Goal: Task Accomplishment & Management: Manage account settings

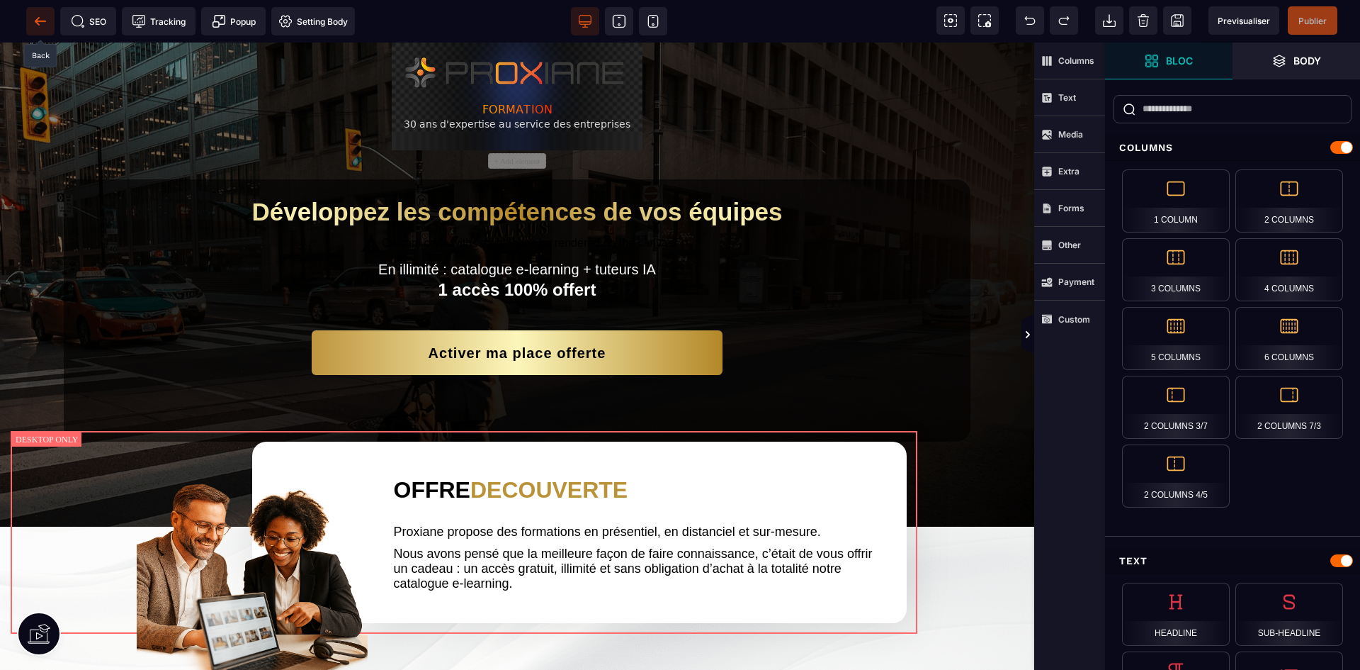
click at [46, 19] on icon at bounding box center [40, 21] width 14 height 14
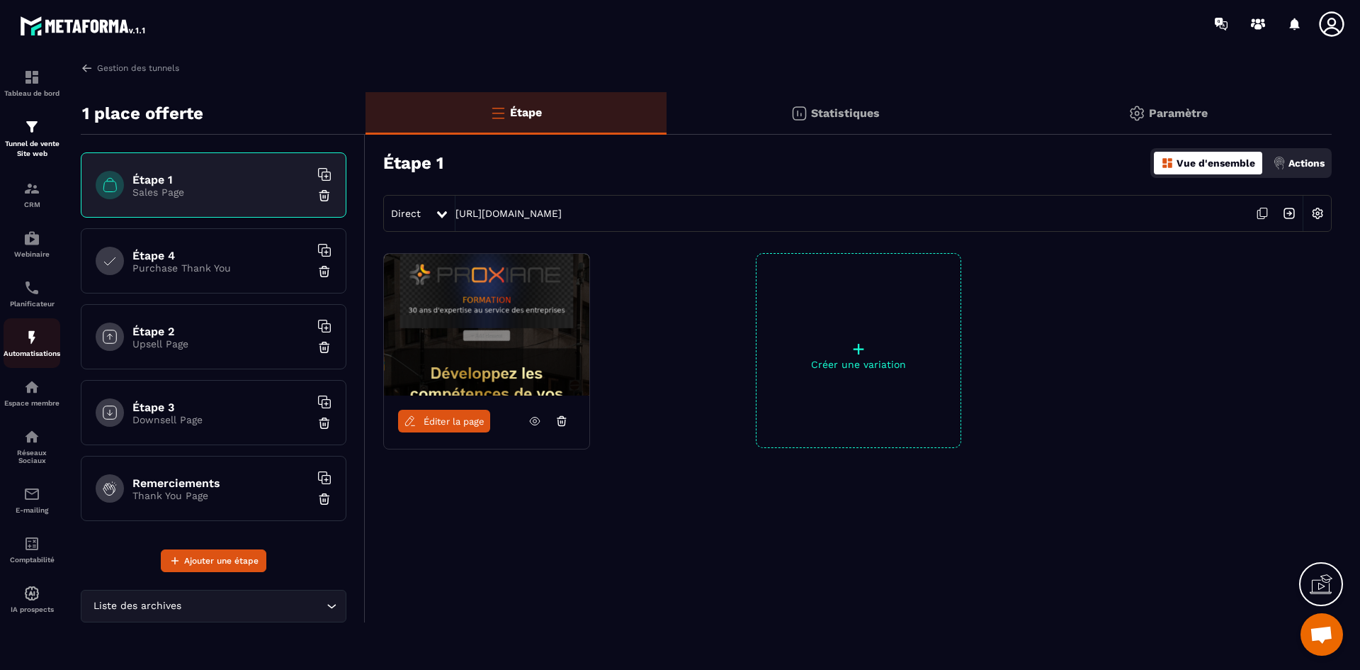
click at [43, 330] on div "Automatisations" at bounding box center [32, 343] width 57 height 28
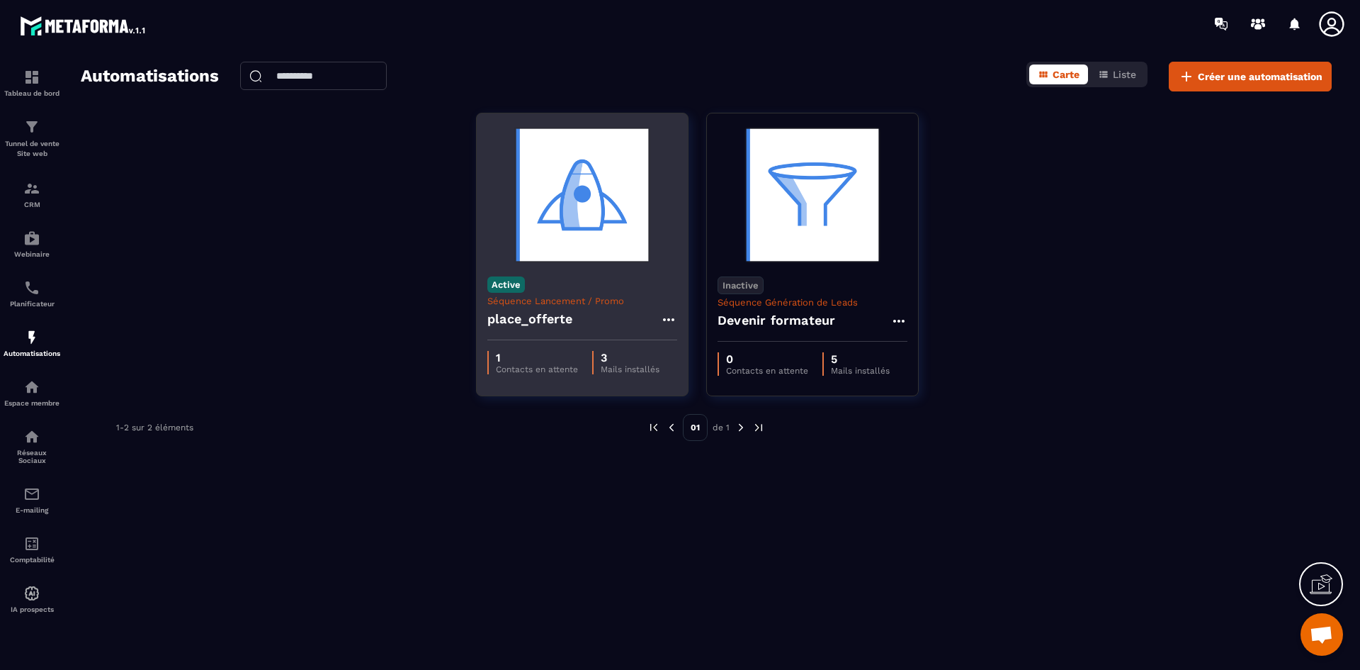
click at [673, 322] on icon at bounding box center [668, 319] width 17 height 17
click at [701, 351] on link "Modifier" at bounding box center [704, 351] width 77 height 31
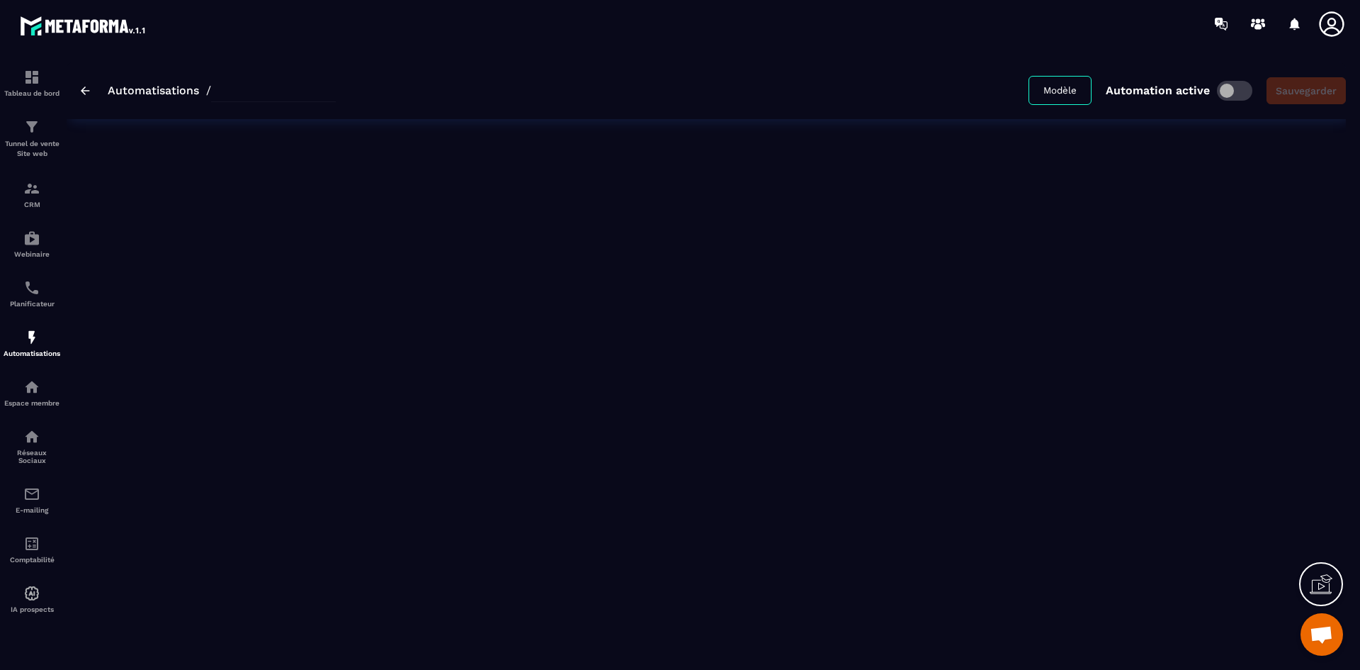
type input "**********"
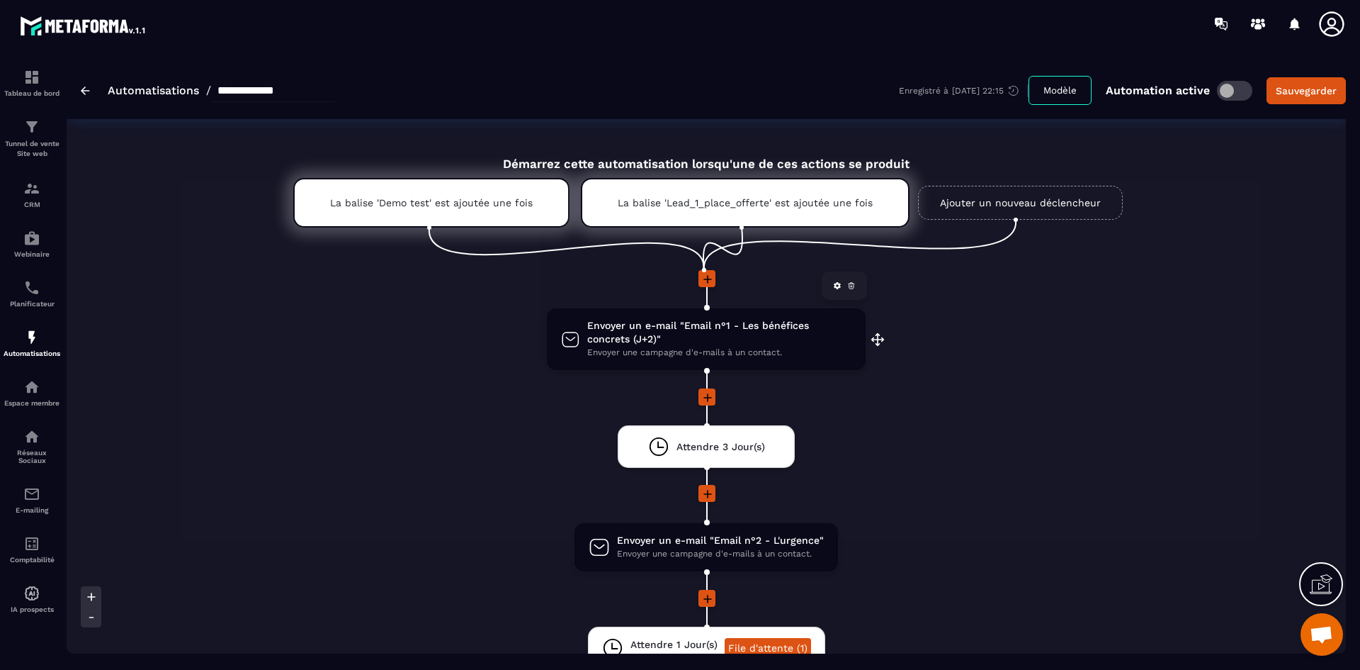
click at [698, 338] on span "Envoyer un e-mail "Email n°1 - Les bénéfices concrets (J+2)"" at bounding box center [719, 332] width 264 height 27
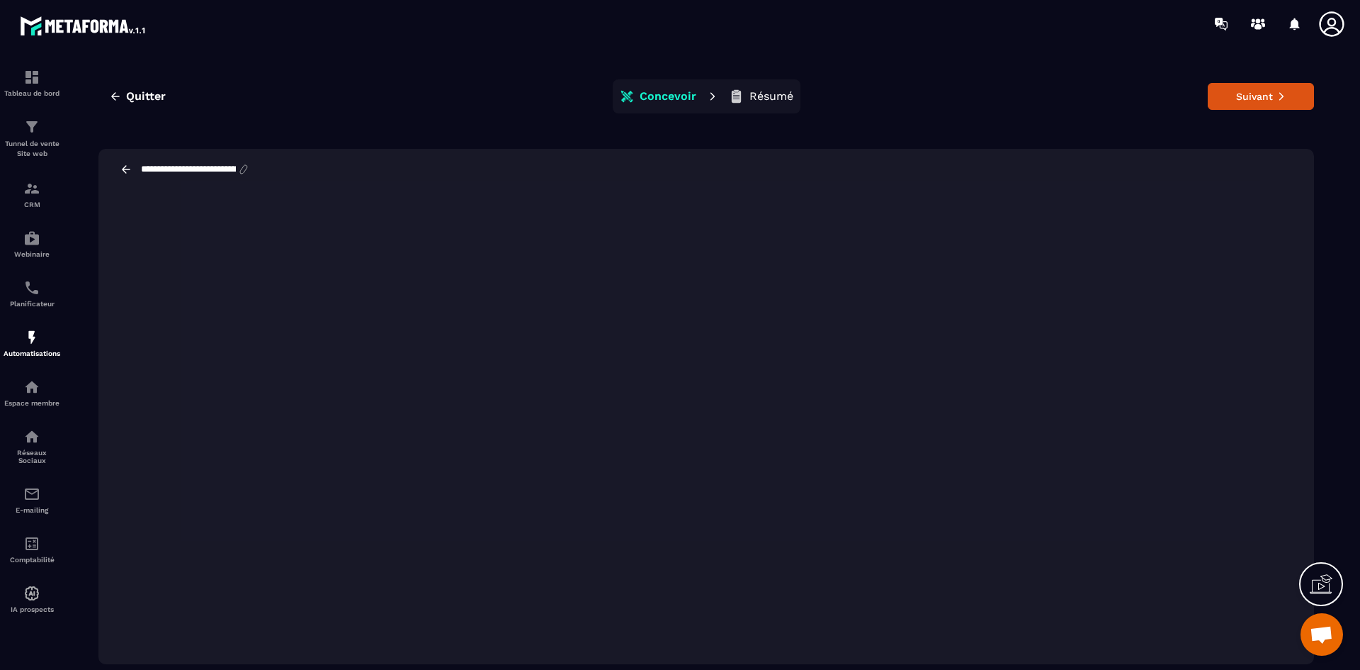
click at [154, 164] on input "**********" at bounding box center [189, 169] width 98 height 11
click at [131, 96] on span "Quitter" at bounding box center [146, 96] width 40 height 14
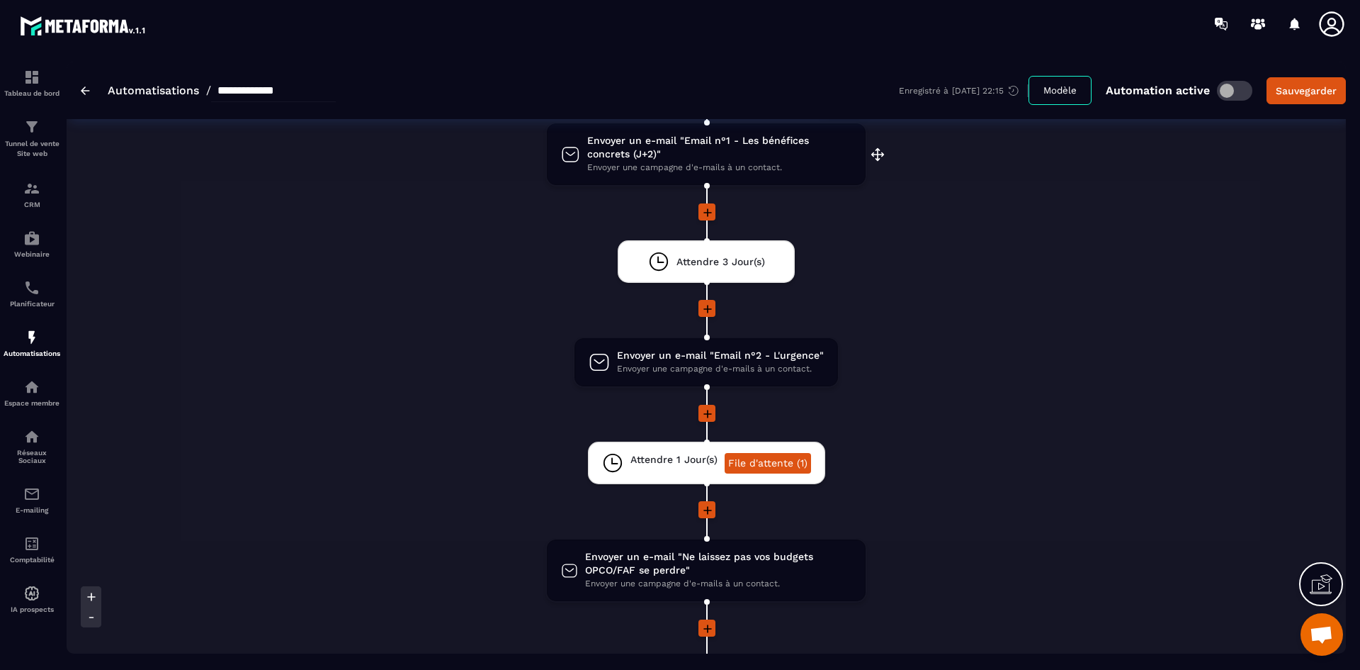
scroll to position [213, 0]
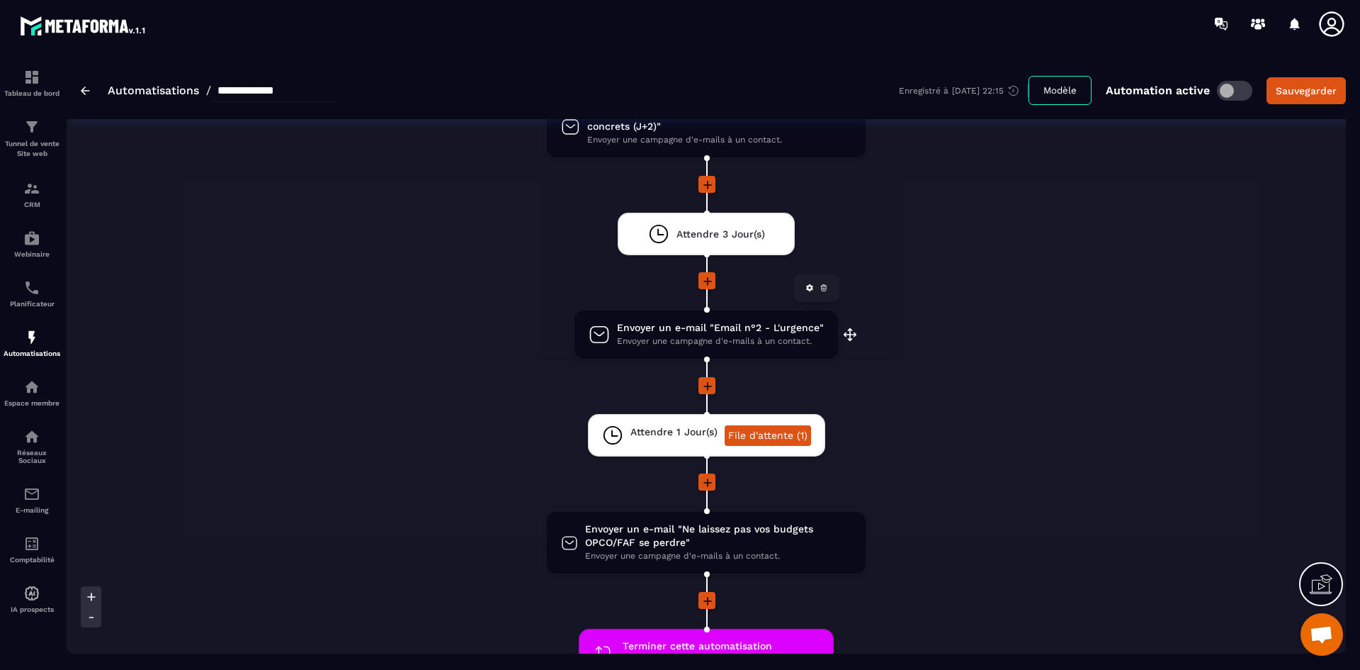
click at [774, 322] on span "Envoyer un e-mail "Email n°2 - L'urgence"" at bounding box center [720, 327] width 207 height 13
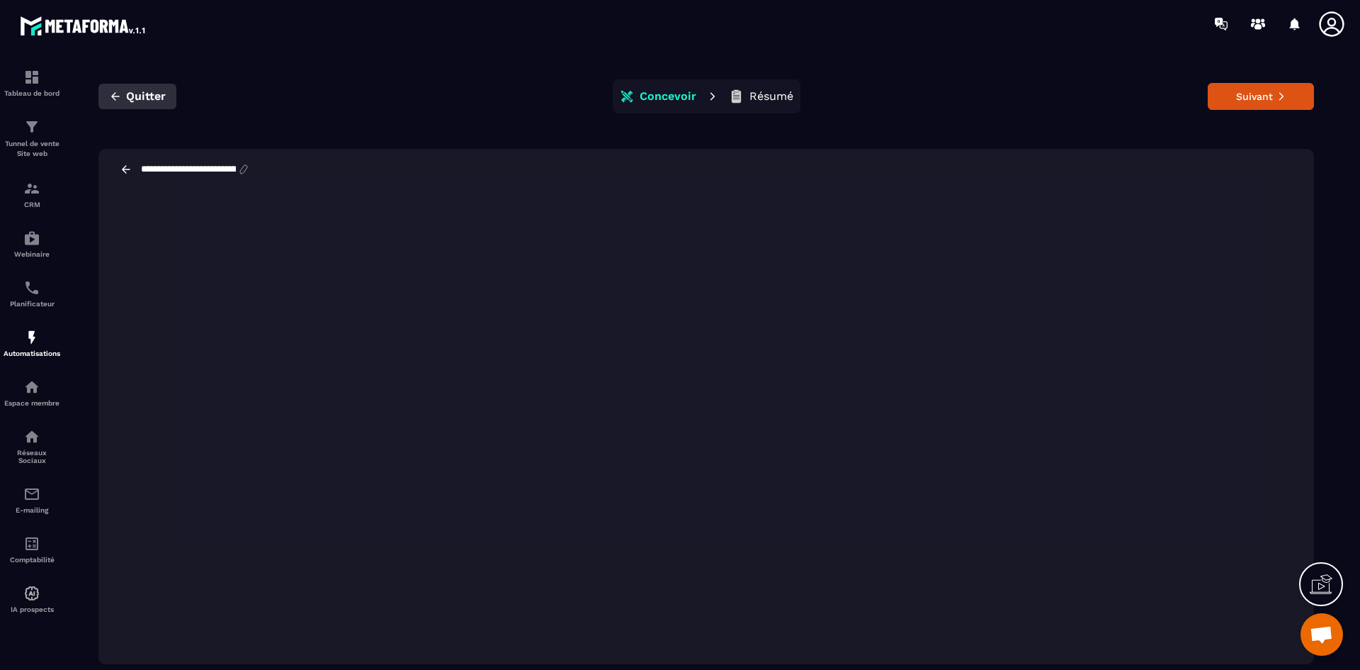
click at [159, 91] on span "Quitter" at bounding box center [146, 96] width 40 height 14
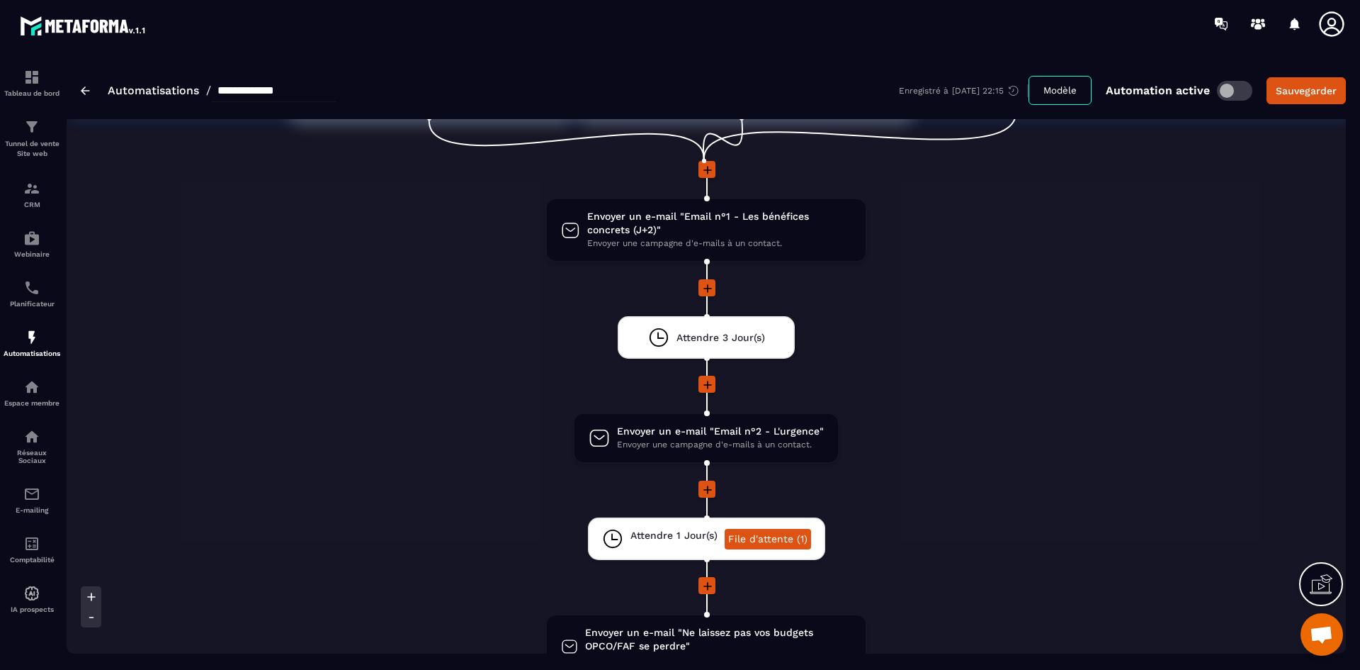
scroll to position [283, 0]
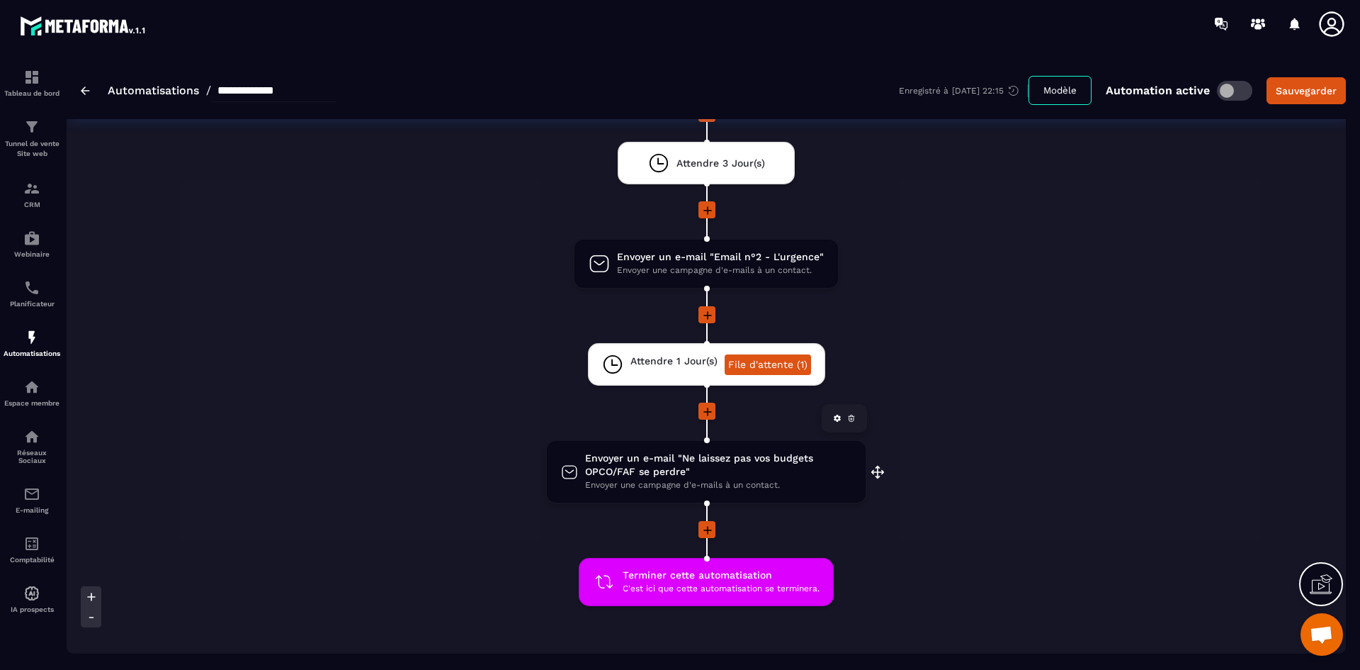
click at [693, 472] on span "Envoyer un e-mail "Ne laissez pas vos budgets OPCO/FAF se perdre"" at bounding box center [718, 464] width 266 height 27
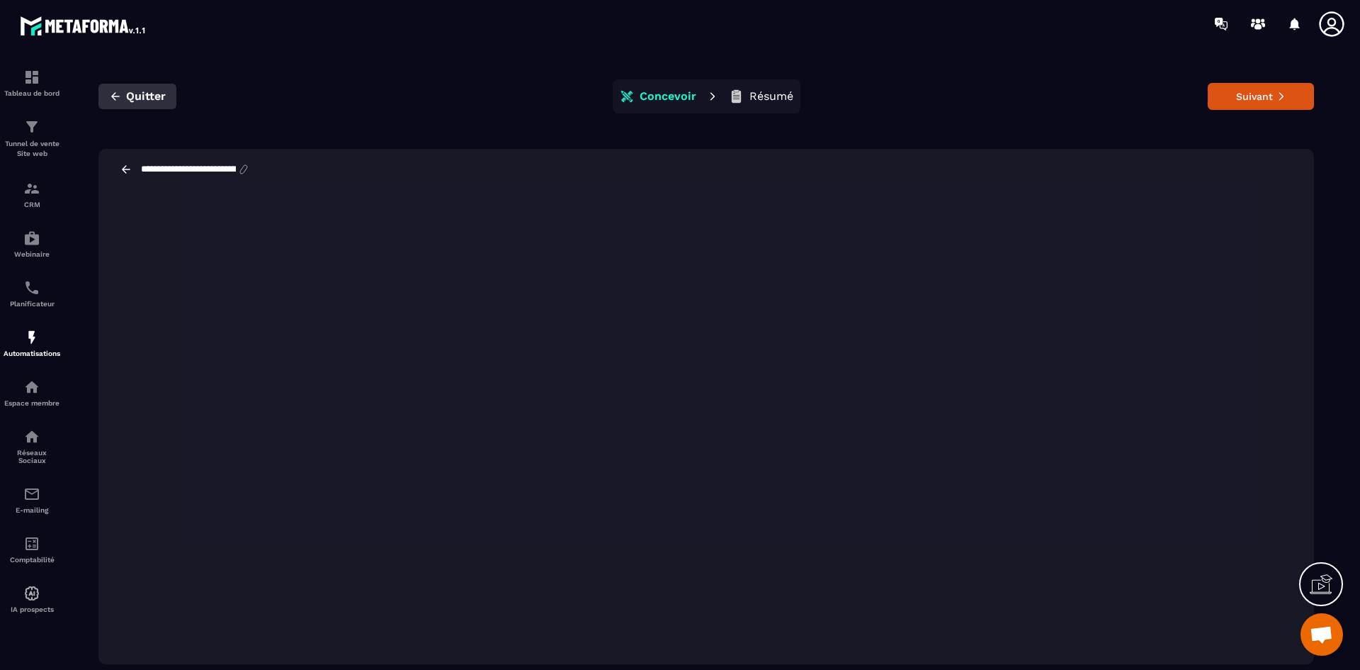
click at [159, 96] on span "Quitter" at bounding box center [146, 96] width 40 height 14
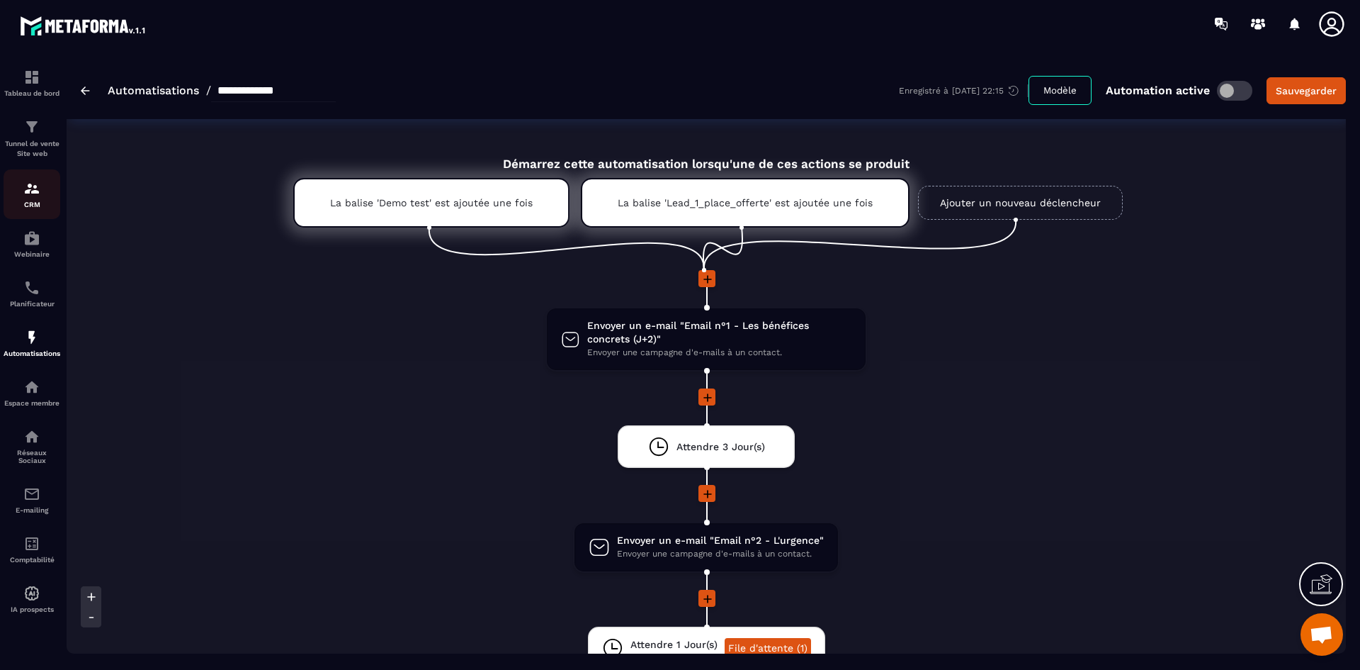
click at [25, 198] on div "CRM" at bounding box center [32, 194] width 57 height 28
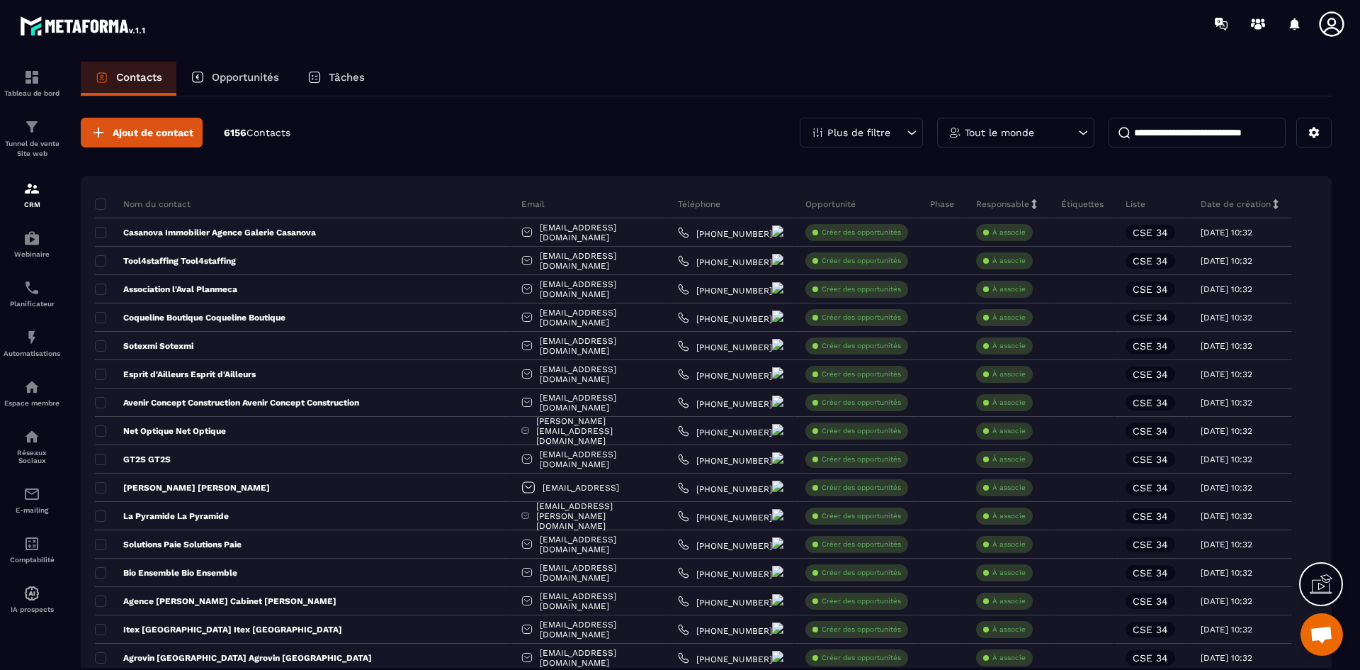
click at [1334, 29] on icon at bounding box center [1332, 24] width 28 height 28
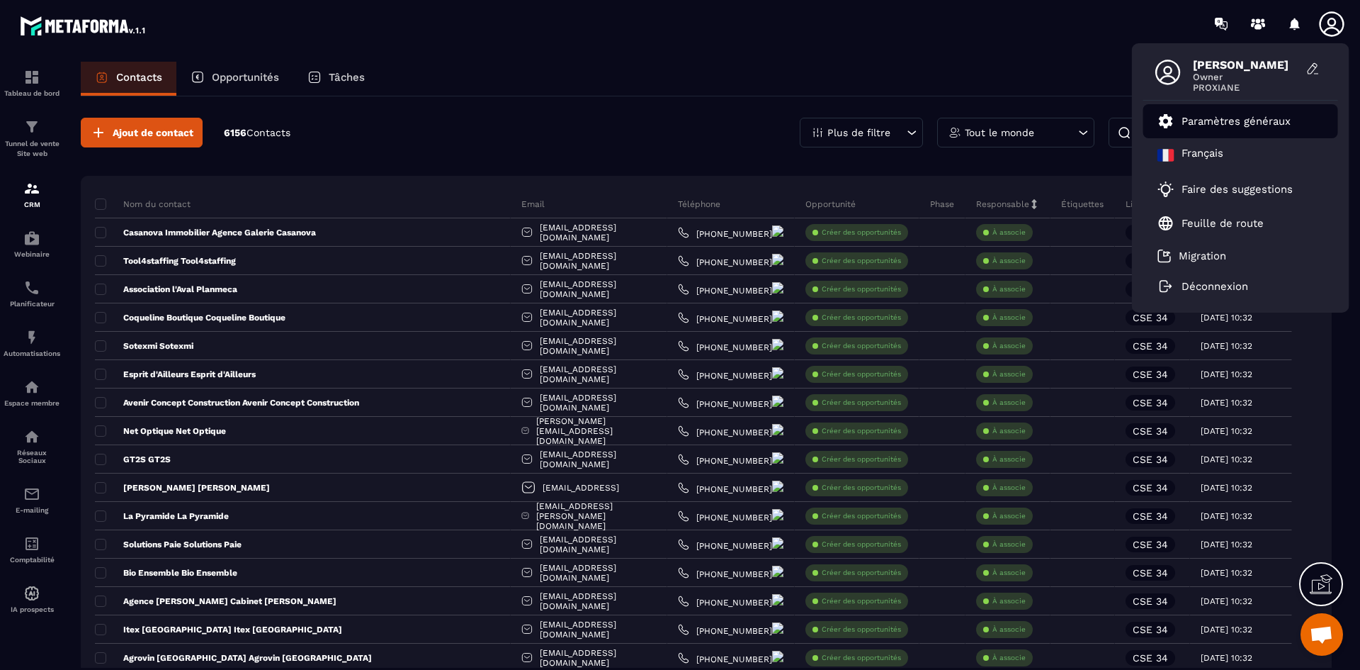
click at [1264, 128] on link "Paramètres généraux" at bounding box center [1224, 121] width 133 height 17
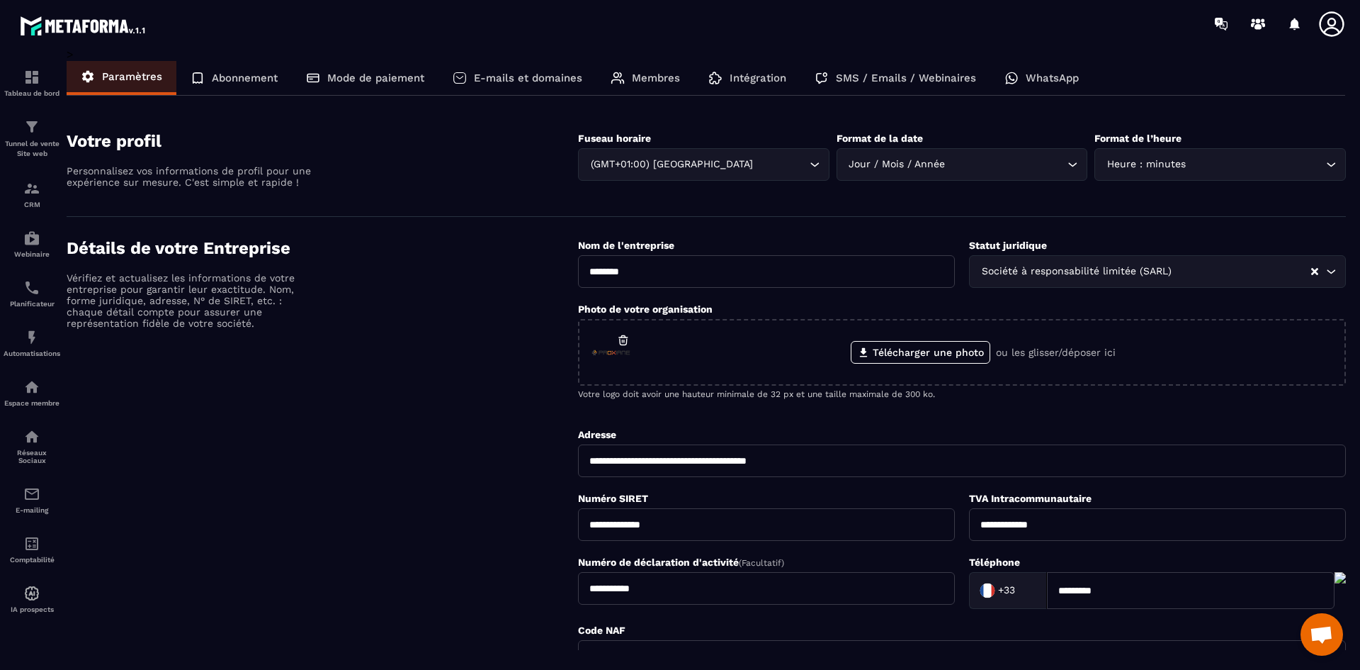
click at [911, 78] on p "SMS / Emails / Webinaires" at bounding box center [906, 78] width 140 height 13
